Goal: Task Accomplishment & Management: Complete application form

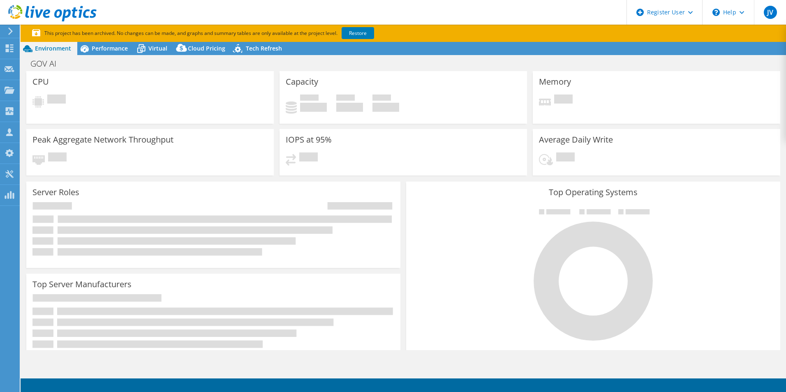
select select "USD"
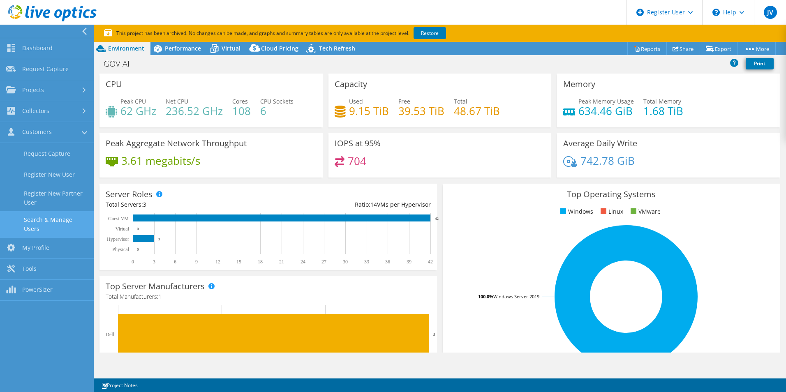
click at [65, 222] on link "Search & Manage Users" at bounding box center [47, 224] width 94 height 26
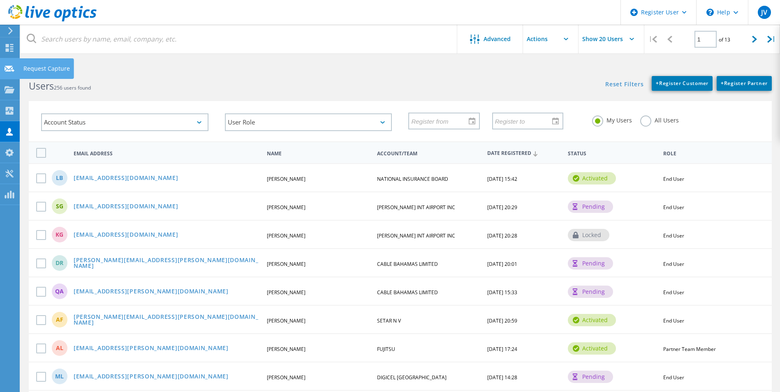
click at [6, 66] on use at bounding box center [10, 68] width 10 height 6
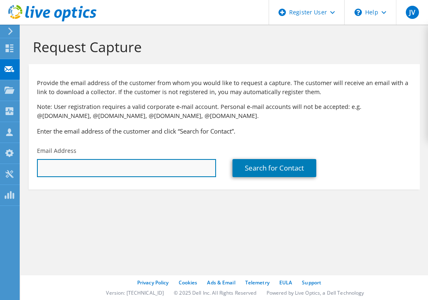
click at [125, 167] on input "text" at bounding box center [126, 168] width 179 height 18
paste input "[PERSON_NAME] <[PERSON_NAME][EMAIL_ADDRESS]>"
drag, startPoint x: 93, startPoint y: 167, endPoint x: -6, endPoint y: 170, distance: 99.5
click at [0, 170] on html "JV Dell User [PERSON_NAME] [PERSON_NAME][EMAIL_ADDRESS][PERSON_NAME][DOMAIN_NAM…" at bounding box center [214, 150] width 428 height 300
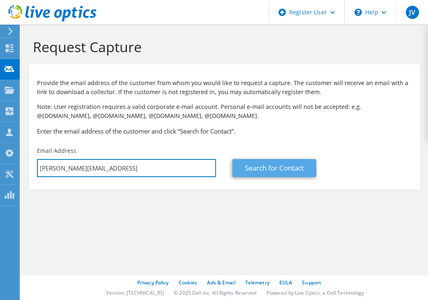
type input "[PERSON_NAME][EMAIL_ADDRESS]"
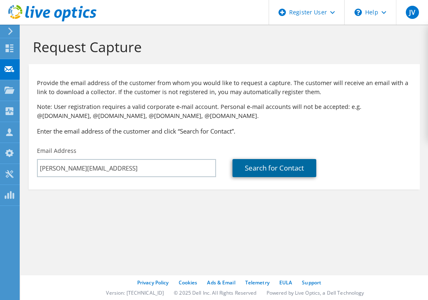
click at [249, 168] on link "Search for Contact" at bounding box center [275, 168] width 84 height 18
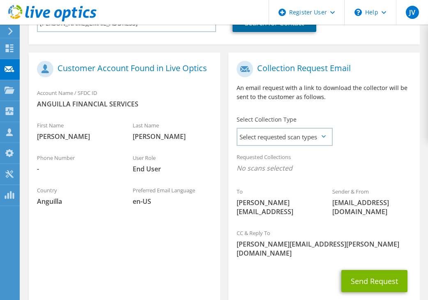
scroll to position [145, 0]
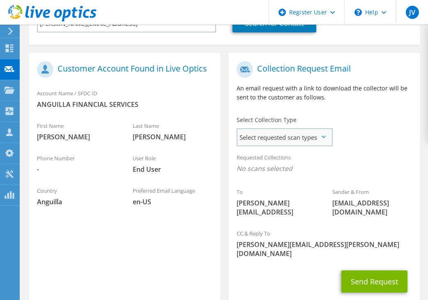
click at [293, 137] on span "Select requested scan types" at bounding box center [285, 137] width 94 height 16
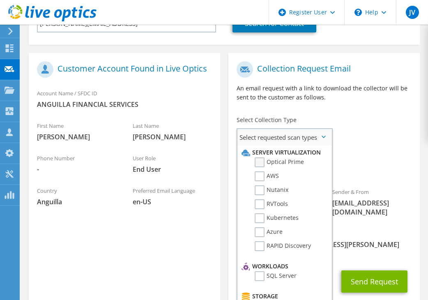
click at [260, 167] on label "Optical Prime" at bounding box center [279, 162] width 49 height 10
click at [0, 0] on input "Optical Prime" at bounding box center [0, 0] width 0 height 0
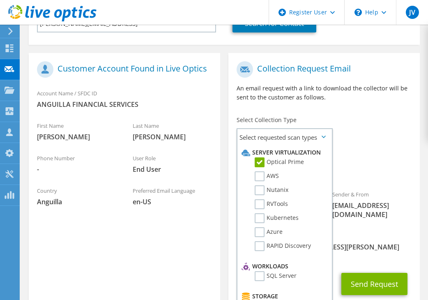
click at [349, 137] on div "To [PERSON_NAME][EMAIL_ADDRESS] Sender & From [EMAIL_ADDRESS][DOMAIN_NAME]" at bounding box center [325, 142] width 192 height 170
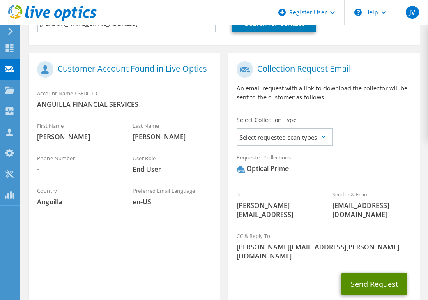
click at [366, 273] on button "Send Request" at bounding box center [375, 284] width 66 height 22
